Goal: Task Accomplishment & Management: Manage account settings

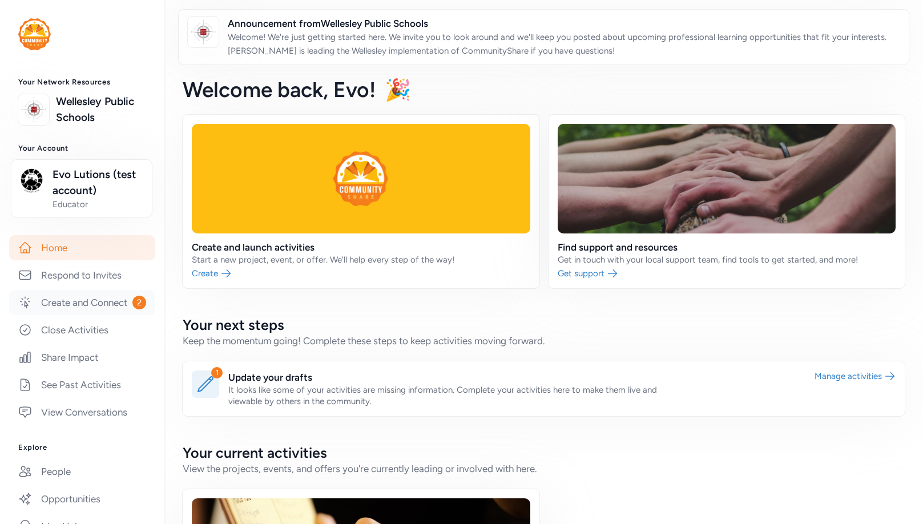
click at [97, 299] on link "Create and Connect 2" at bounding box center [82, 302] width 146 height 25
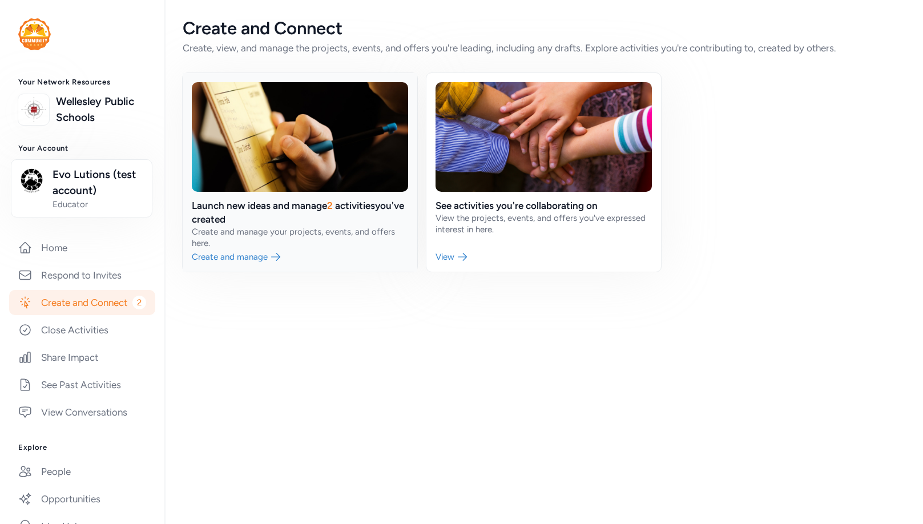
click at [235, 262] on link at bounding box center [300, 172] width 235 height 199
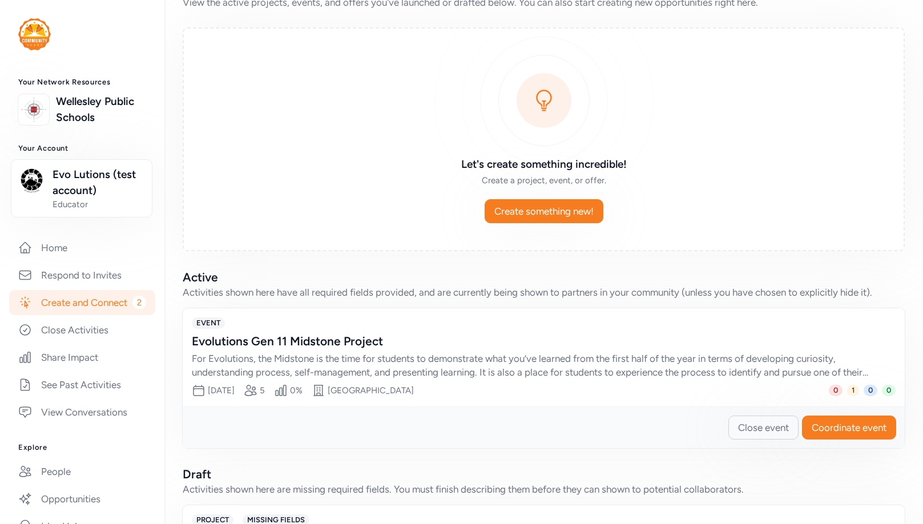
scroll to position [152, 0]
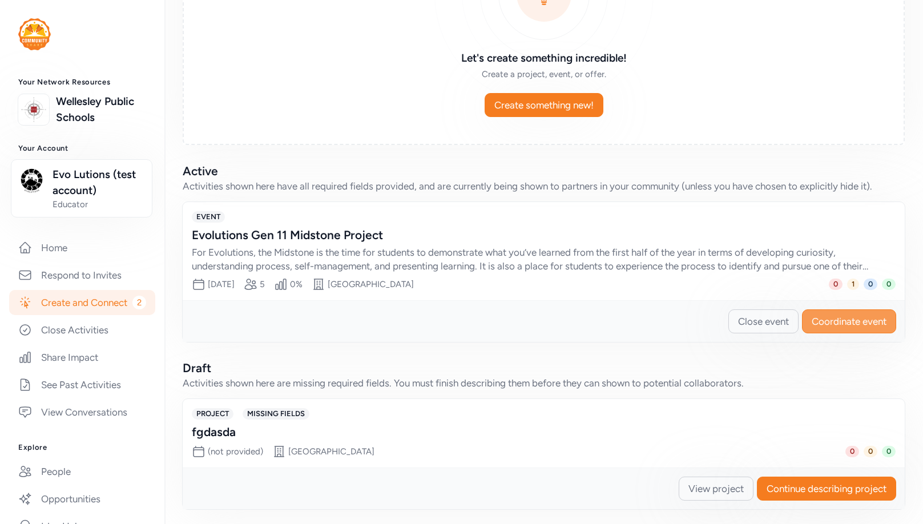
click at [809, 321] on span "Coordinate event" at bounding box center [848, 321] width 75 height 14
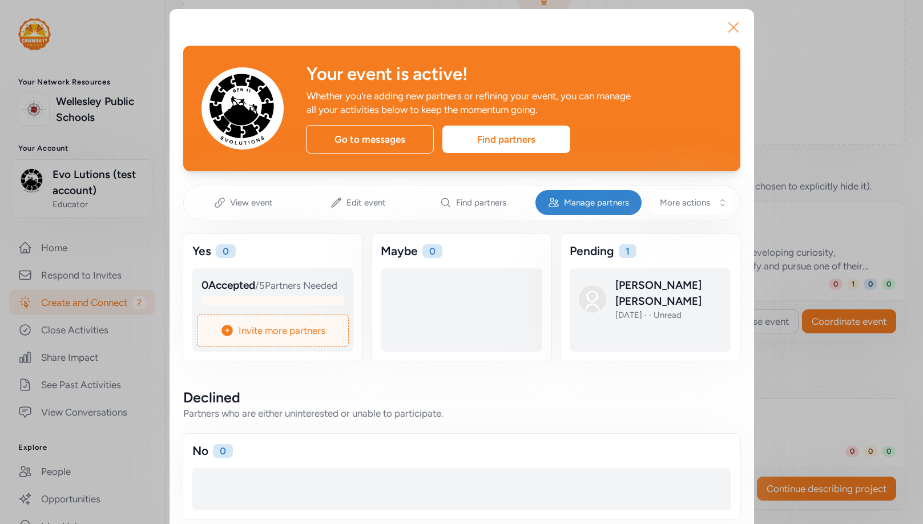
click at [725, 23] on icon "button" at bounding box center [733, 27] width 18 height 18
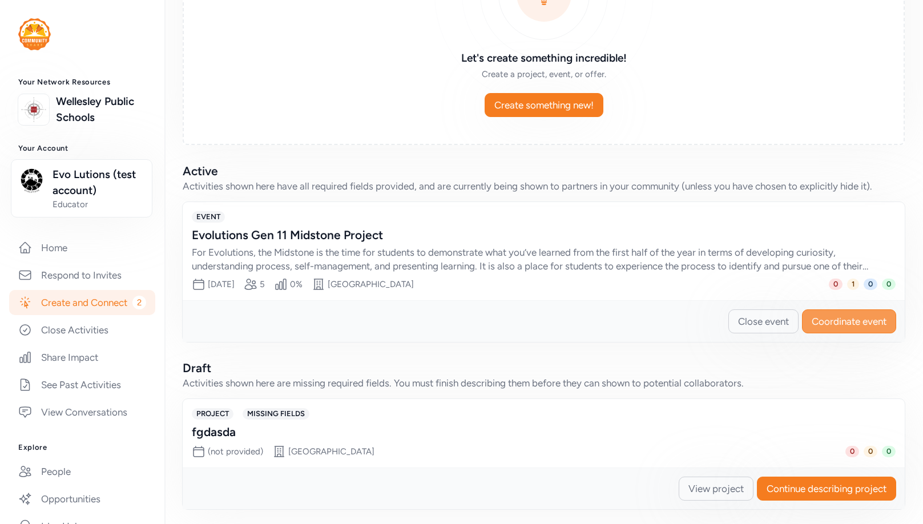
click at [809, 325] on span "Coordinate event" at bounding box center [848, 321] width 75 height 14
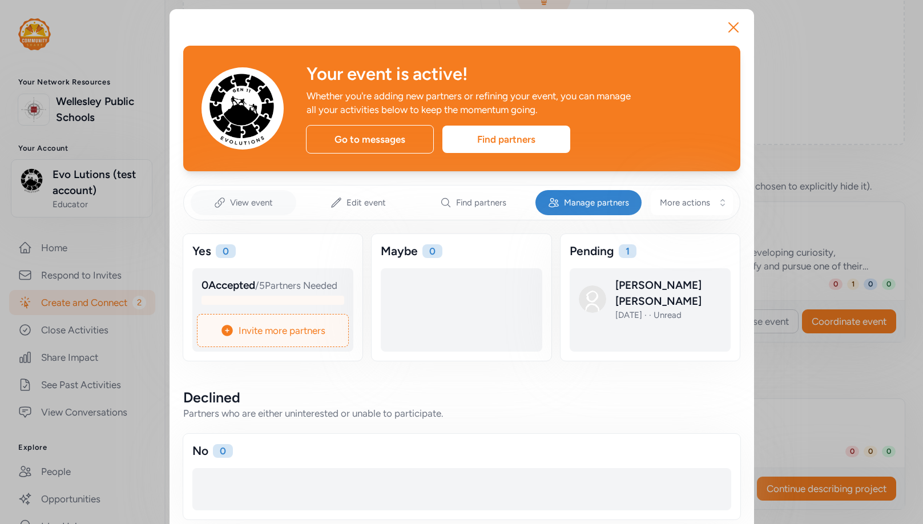
click at [240, 208] on div "View event" at bounding box center [244, 202] width 106 height 25
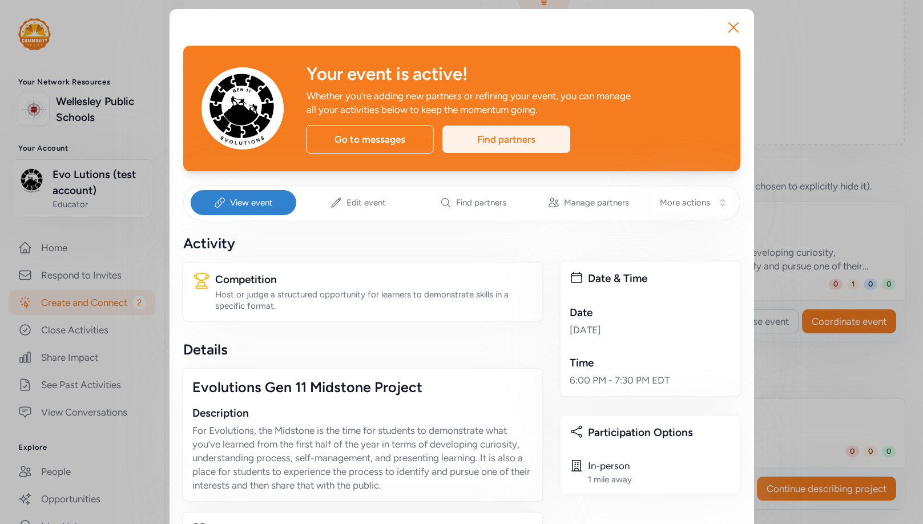
click at [493, 139] on div "Find partners" at bounding box center [506, 139] width 128 height 27
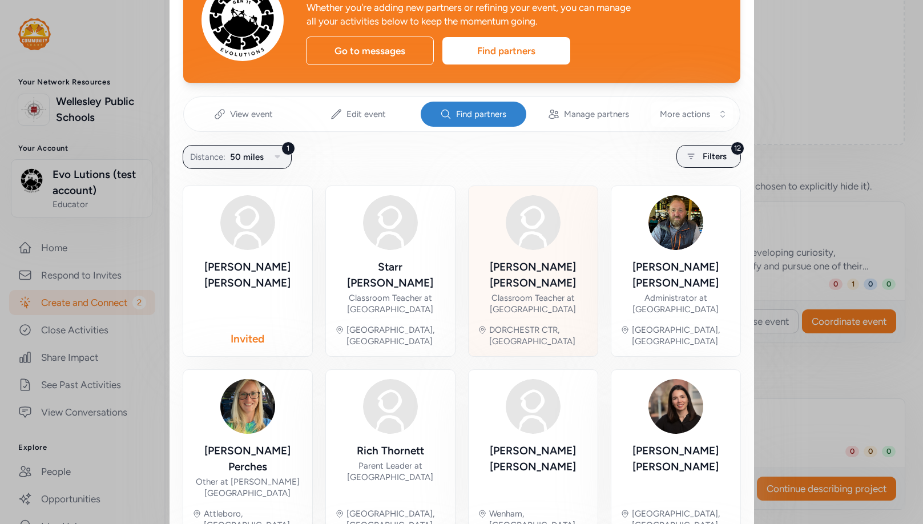
scroll to position [50, 0]
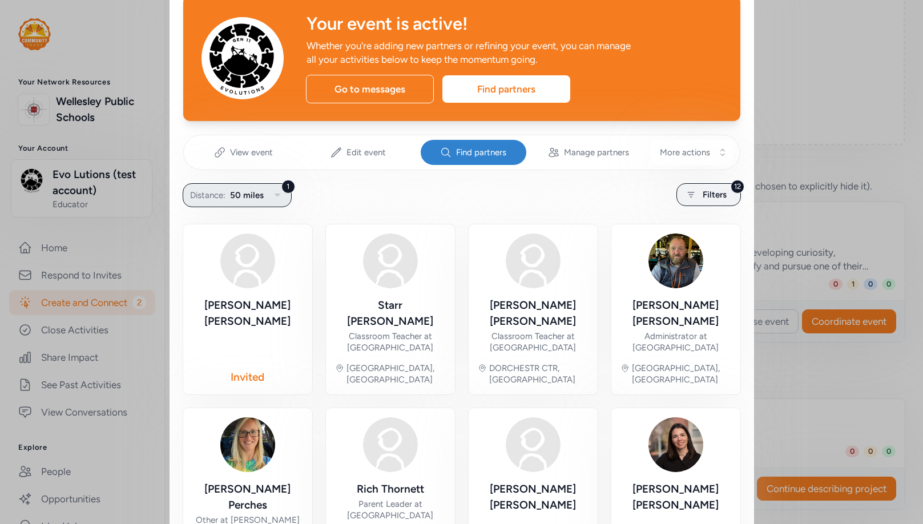
click at [273, 193] on icon "button" at bounding box center [277, 195] width 14 height 14
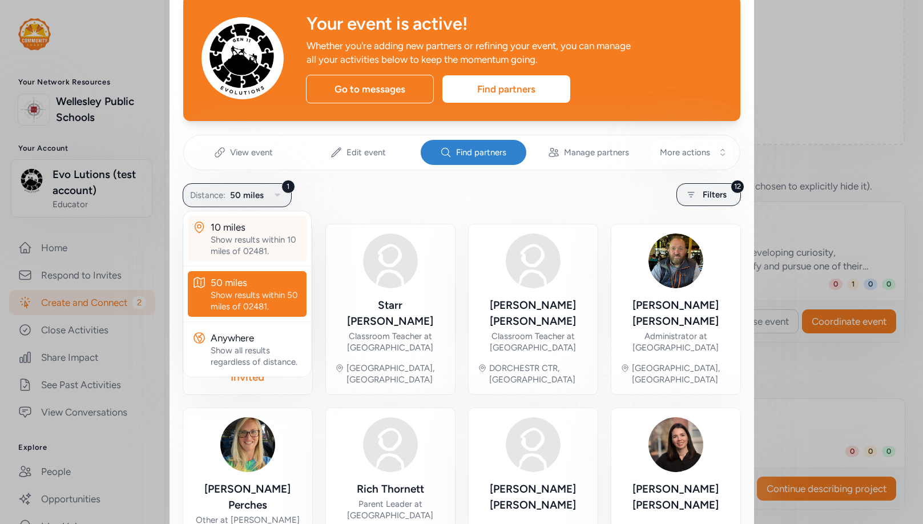
click at [248, 239] on div "Show results within 10 miles of 02481." at bounding box center [256, 245] width 91 height 23
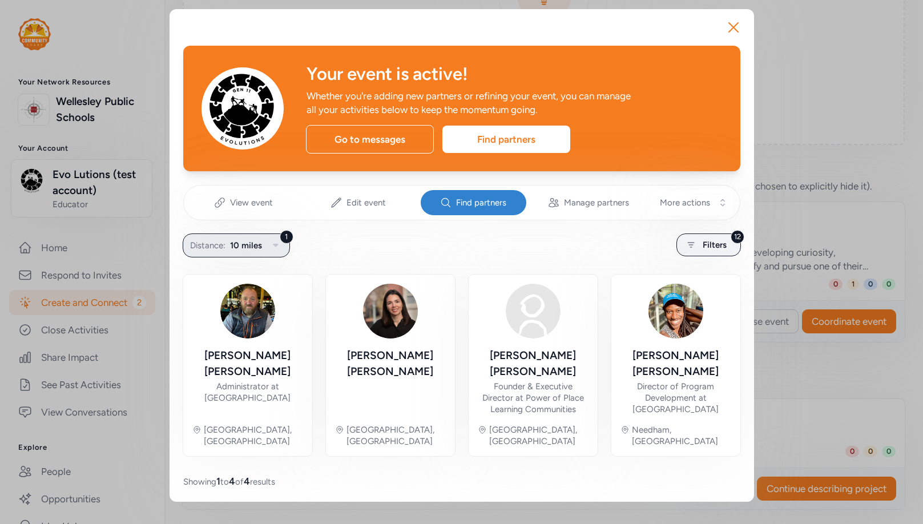
click at [268, 246] on button "1 Distance: 10 miles" at bounding box center [236, 245] width 107 height 24
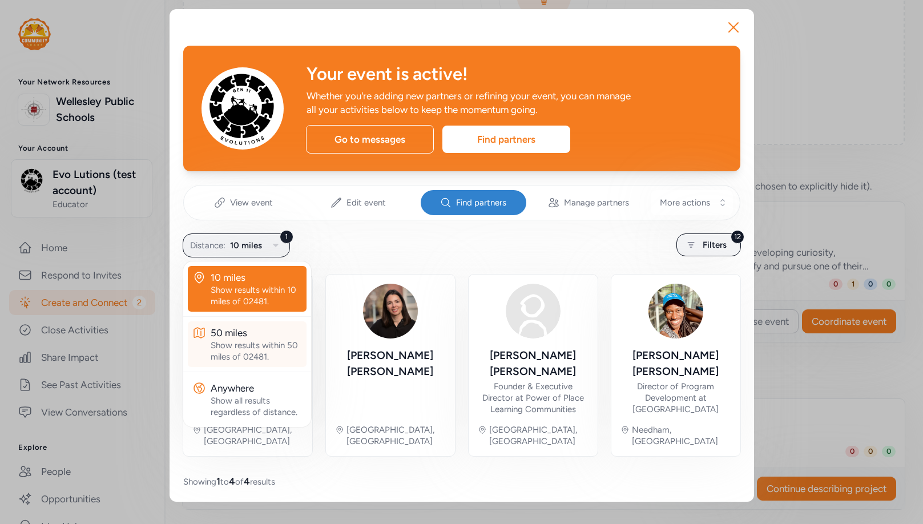
click at [246, 340] on div "Show results within 50 miles of 02481." at bounding box center [256, 351] width 91 height 23
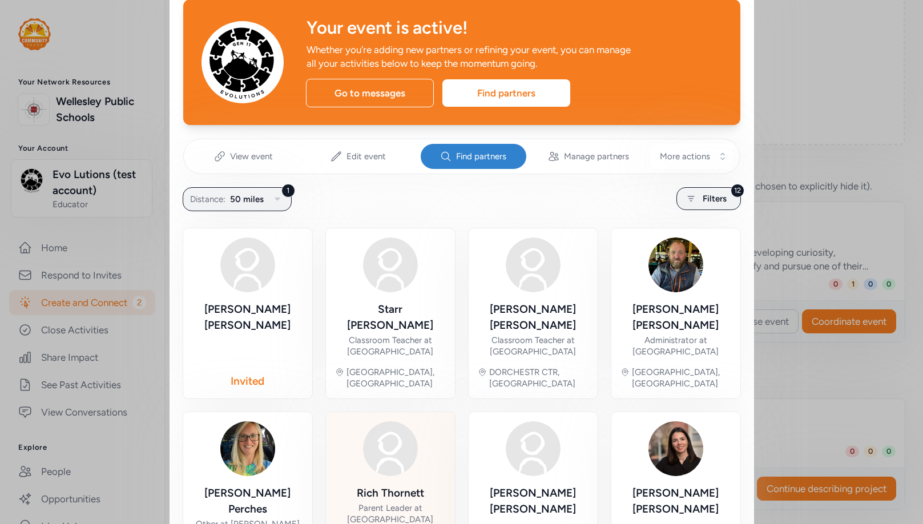
scroll to position [54, 0]
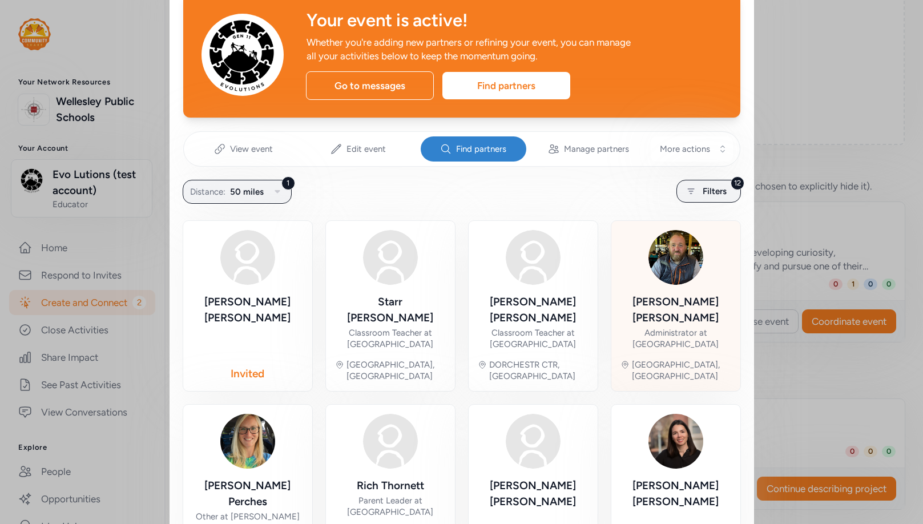
click at [690, 310] on div "[PERSON_NAME] Administrator at [GEOGRAPHIC_DATA]" at bounding box center [675, 322] width 111 height 56
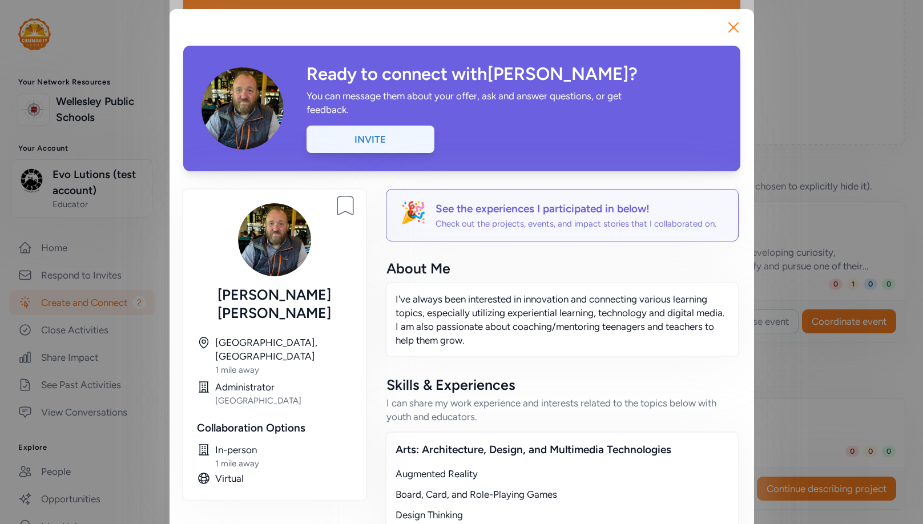
click at [361, 142] on div "Invite" at bounding box center [370, 139] width 128 height 27
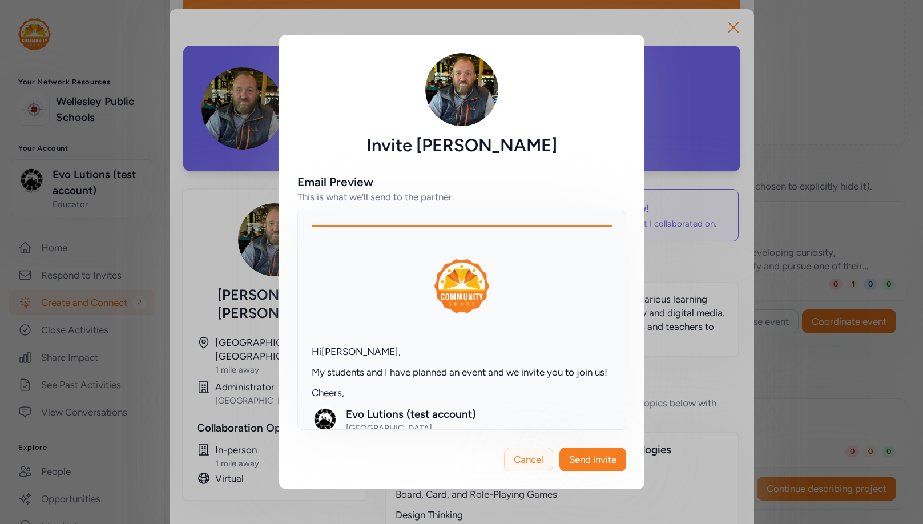
click at [532, 433] on span "Cancel" at bounding box center [529, 459] width 30 height 14
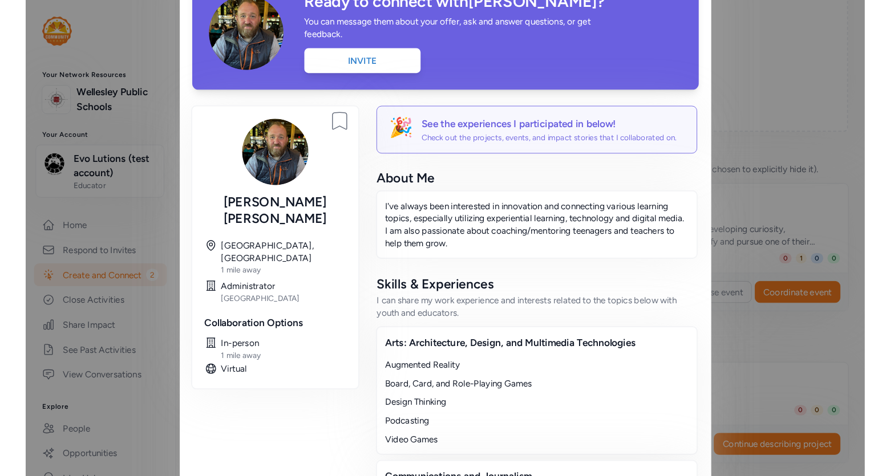
scroll to position [107, 0]
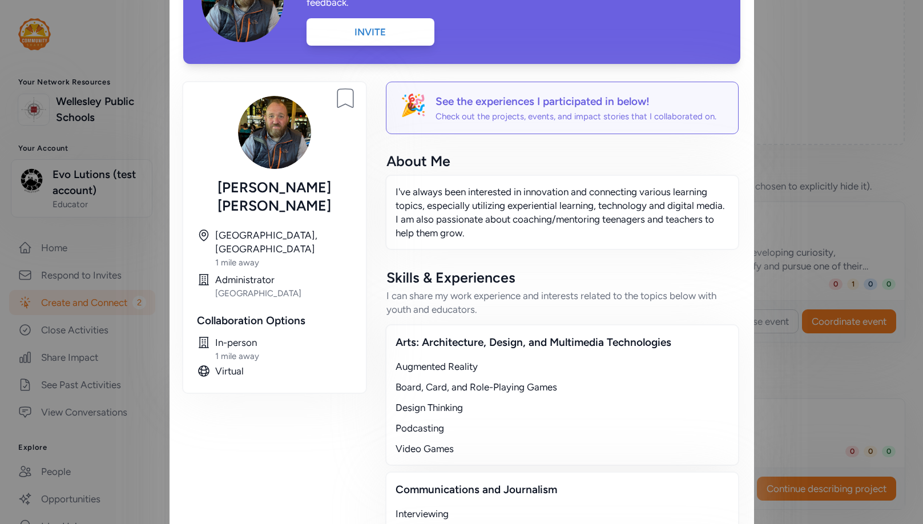
click at [774, 117] on div "Close Ready to connect with [PERSON_NAME] ? You can message them about your off…" at bounding box center [461, 496] width 923 height 1206
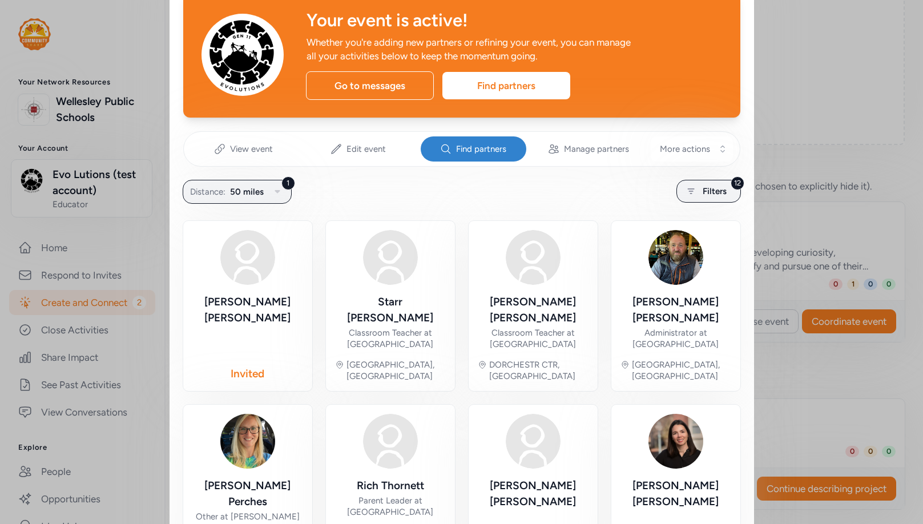
click at [771, 116] on div "Close Your event is active! Whether you're adding new partners or refining your…" at bounding box center [461, 494] width 923 height 1097
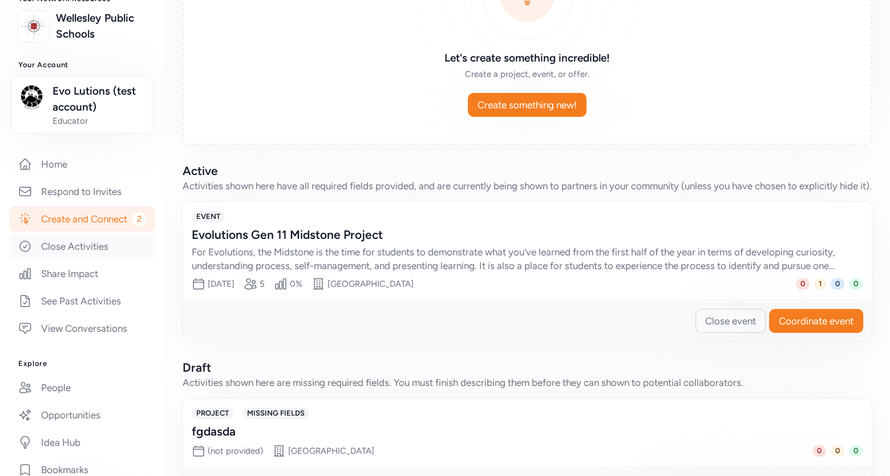
scroll to position [108, 0]
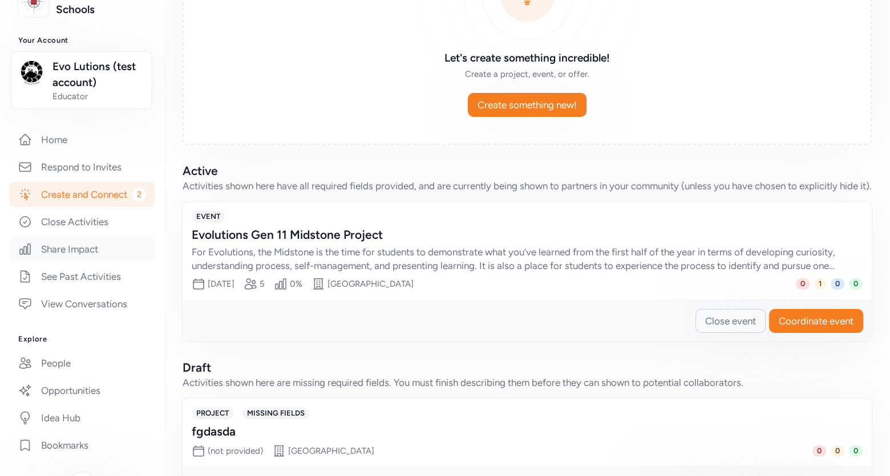
click at [74, 249] on link "Share Impact" at bounding box center [82, 249] width 146 height 25
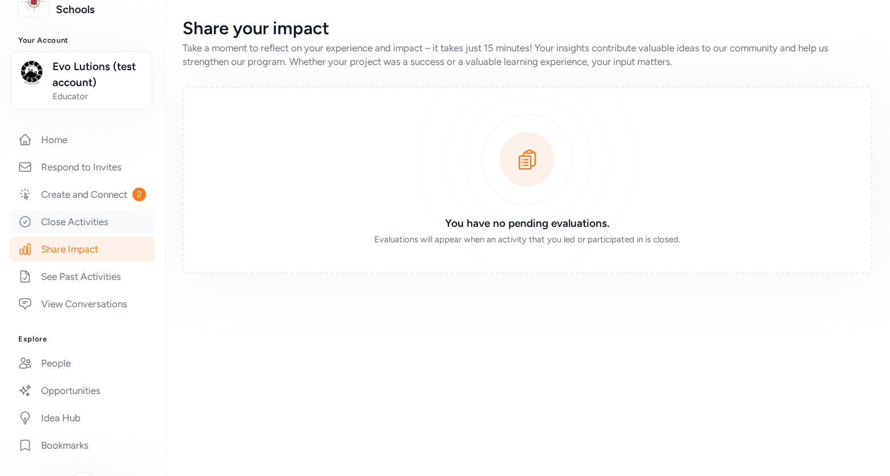
click at [74, 224] on link "Close Activities" at bounding box center [82, 221] width 146 height 25
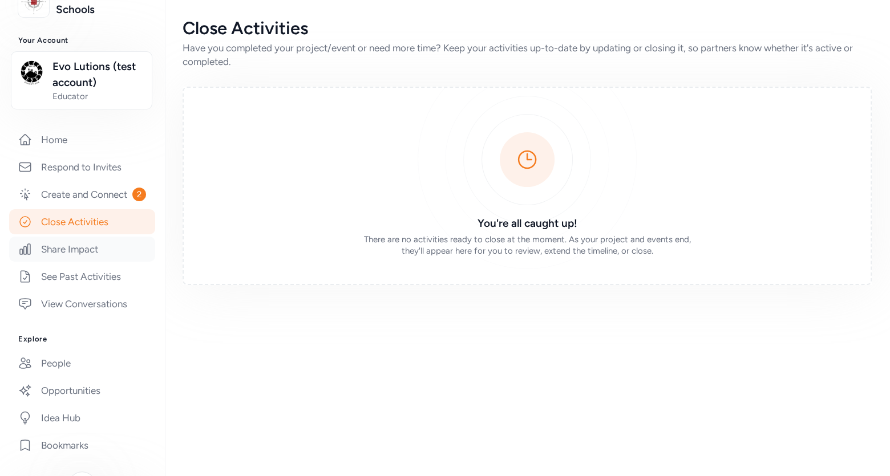
click at [72, 256] on link "Share Impact" at bounding box center [82, 249] width 146 height 25
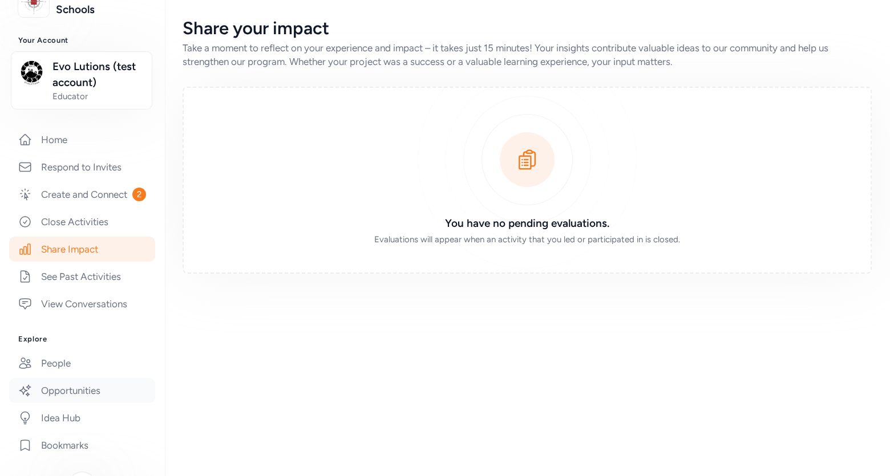
click at [73, 387] on link "Opportunities" at bounding box center [82, 390] width 146 height 25
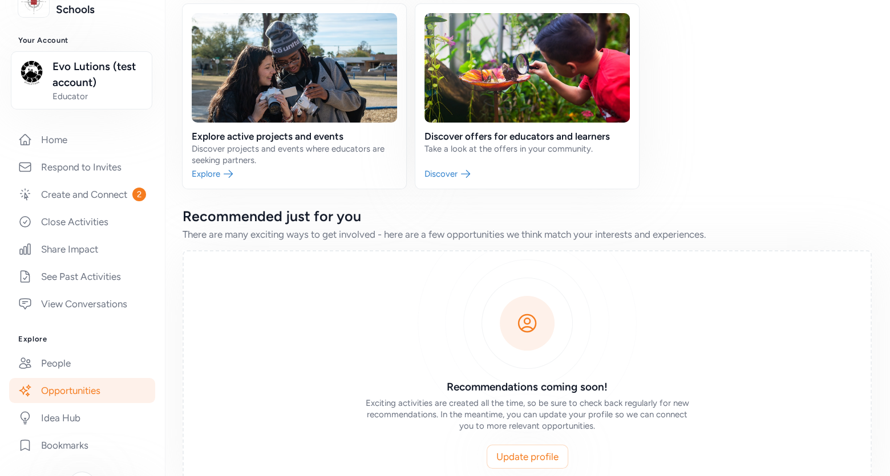
scroll to position [55, 0]
